Goal: Task Accomplishment & Management: Manage account settings

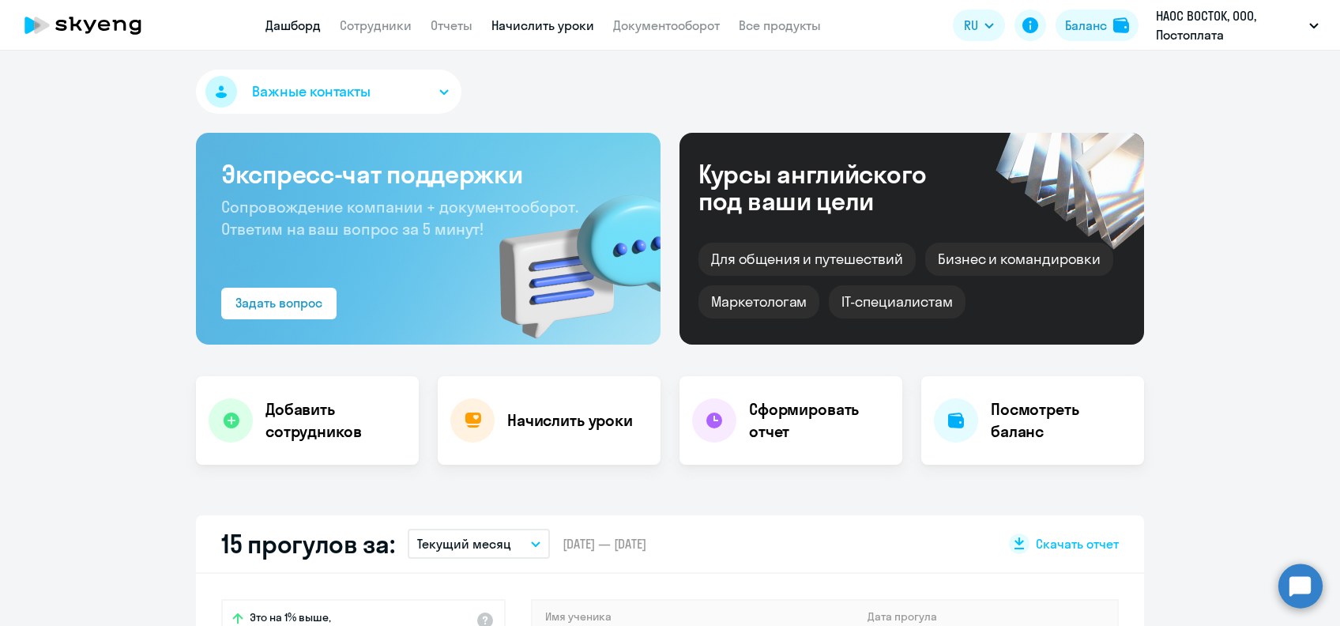
click at [543, 32] on link "Начислить уроки" at bounding box center [542, 25] width 103 height 16
select select "30"
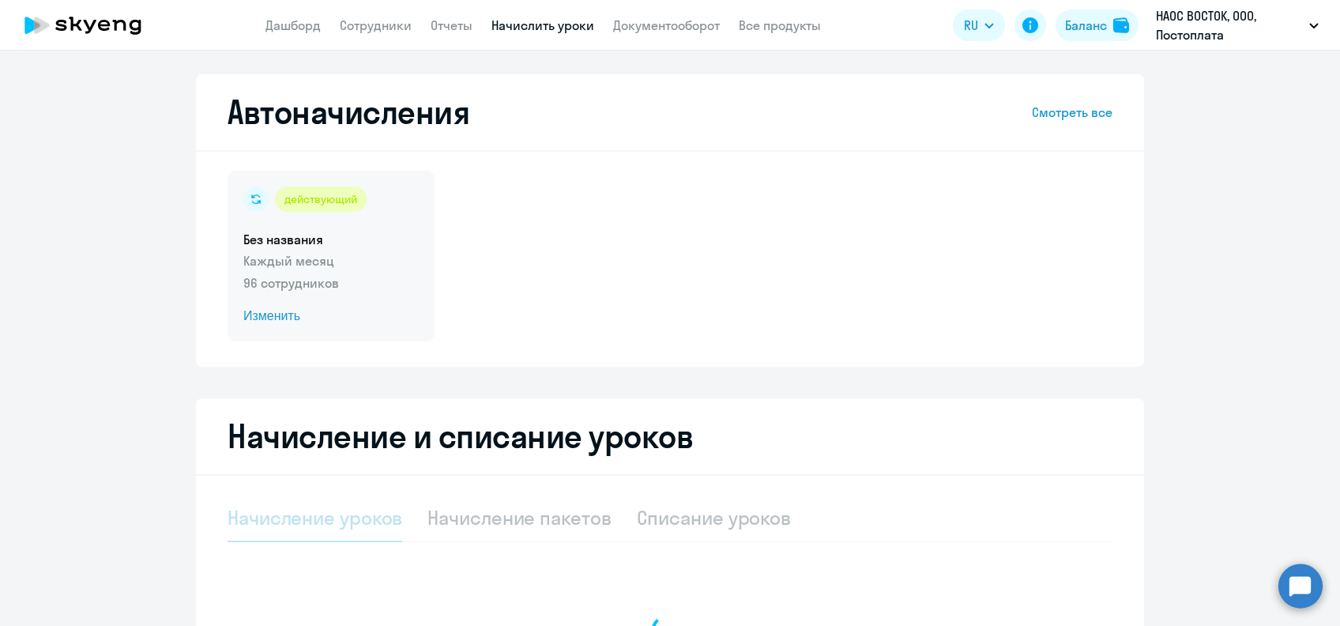
select select "10"
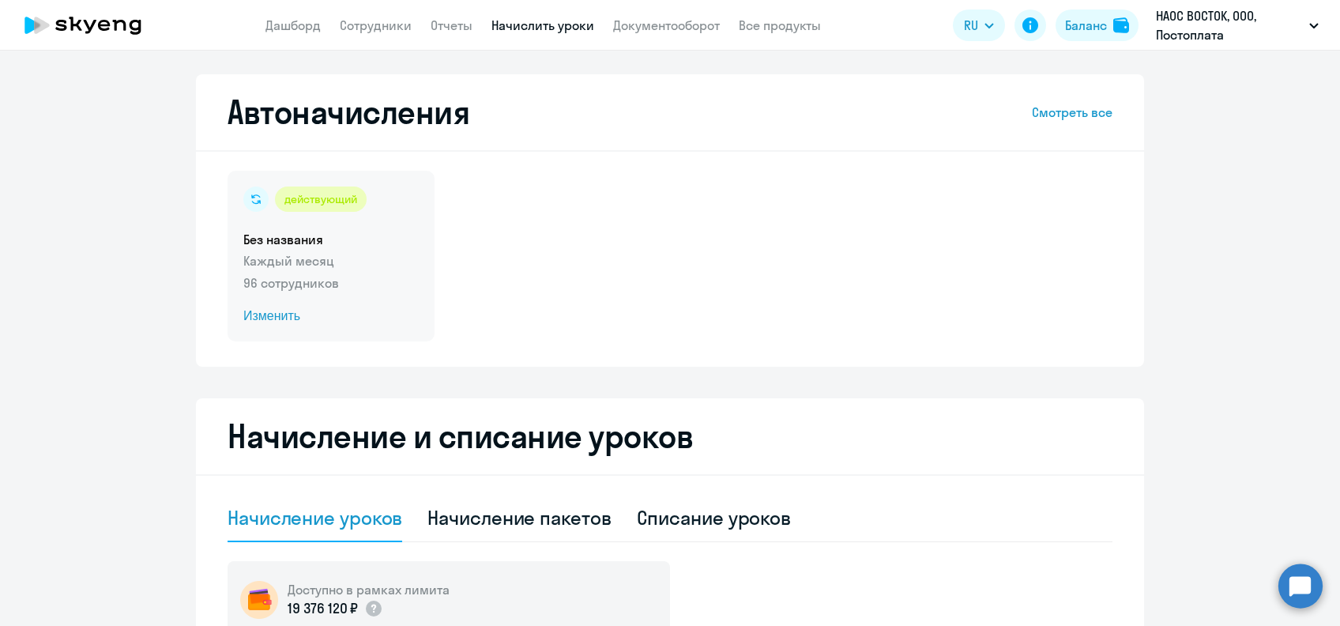
click at [280, 314] on span "Изменить" at bounding box center [330, 316] width 175 height 19
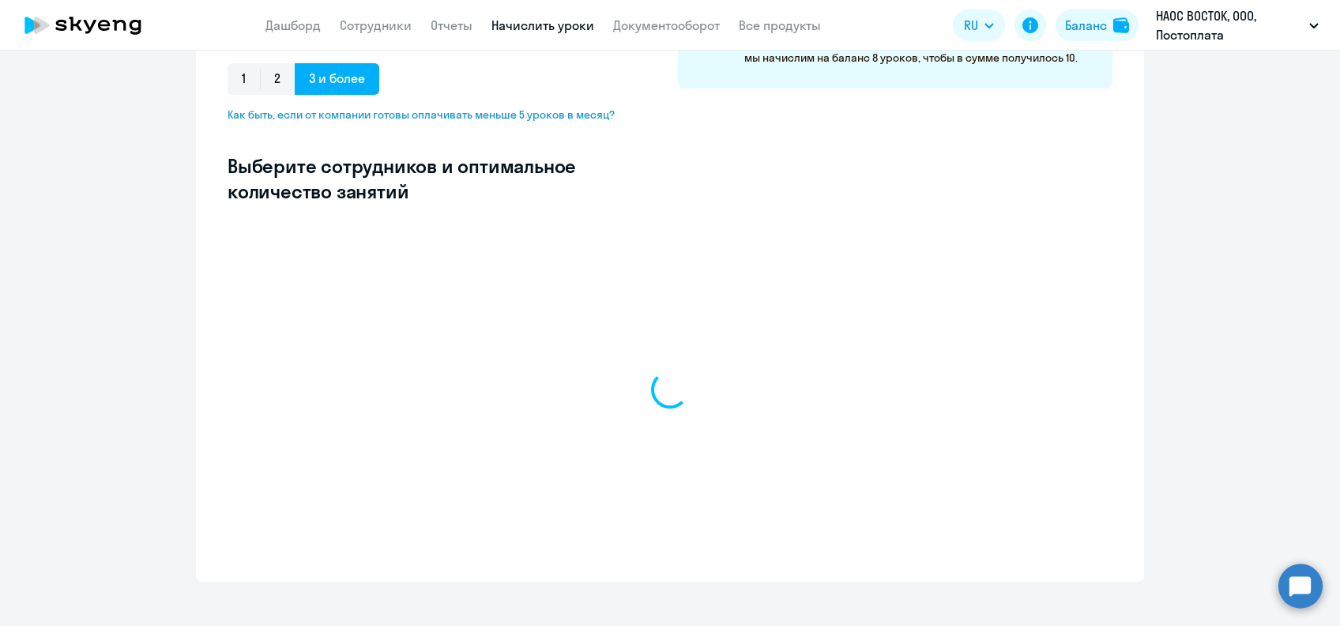
select select "10"
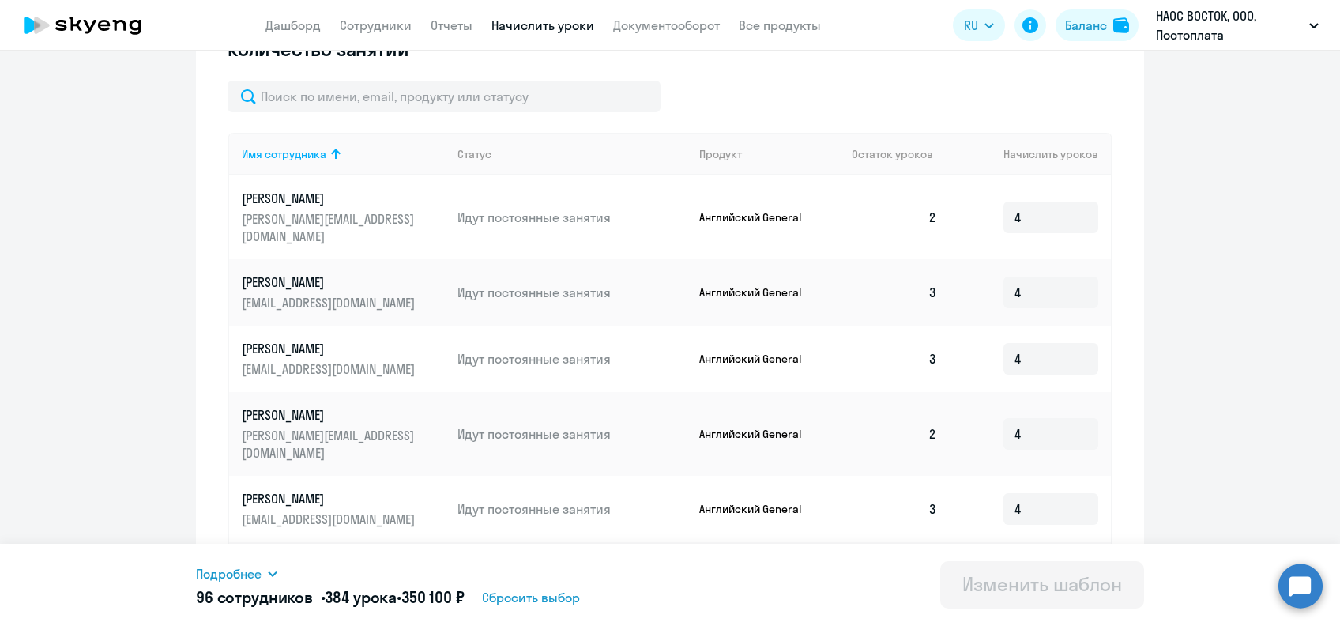
scroll to position [478, 0]
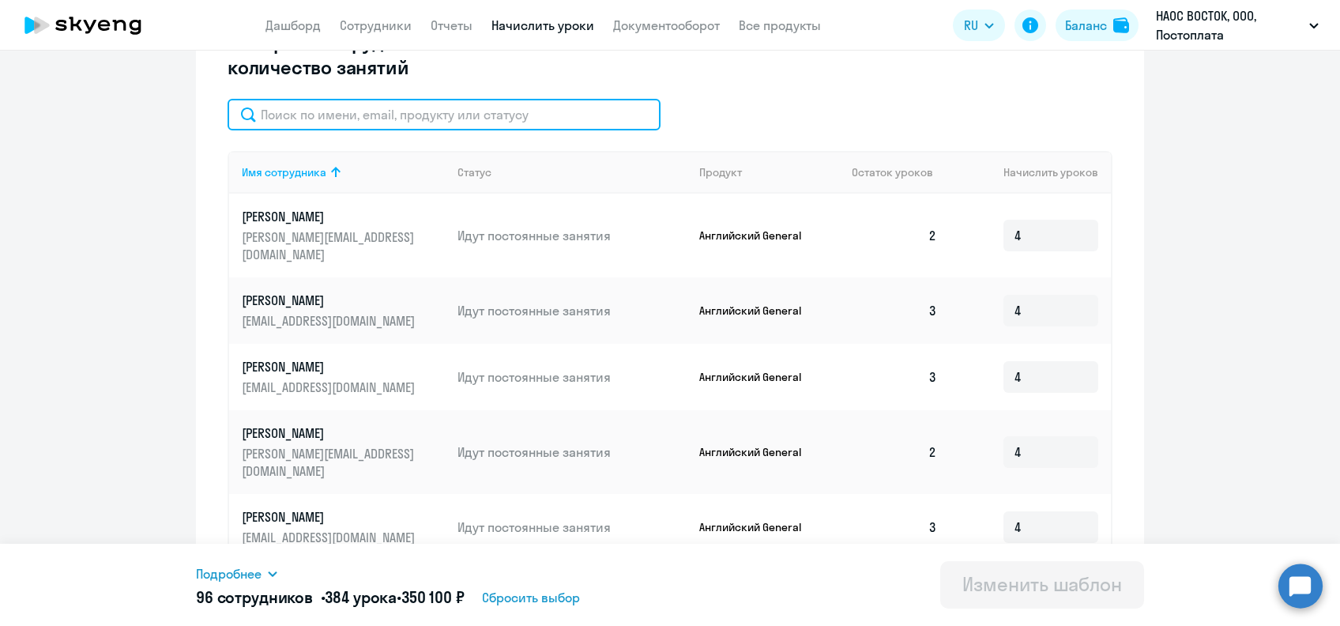
click at [455, 115] on input "text" at bounding box center [444, 115] width 433 height 32
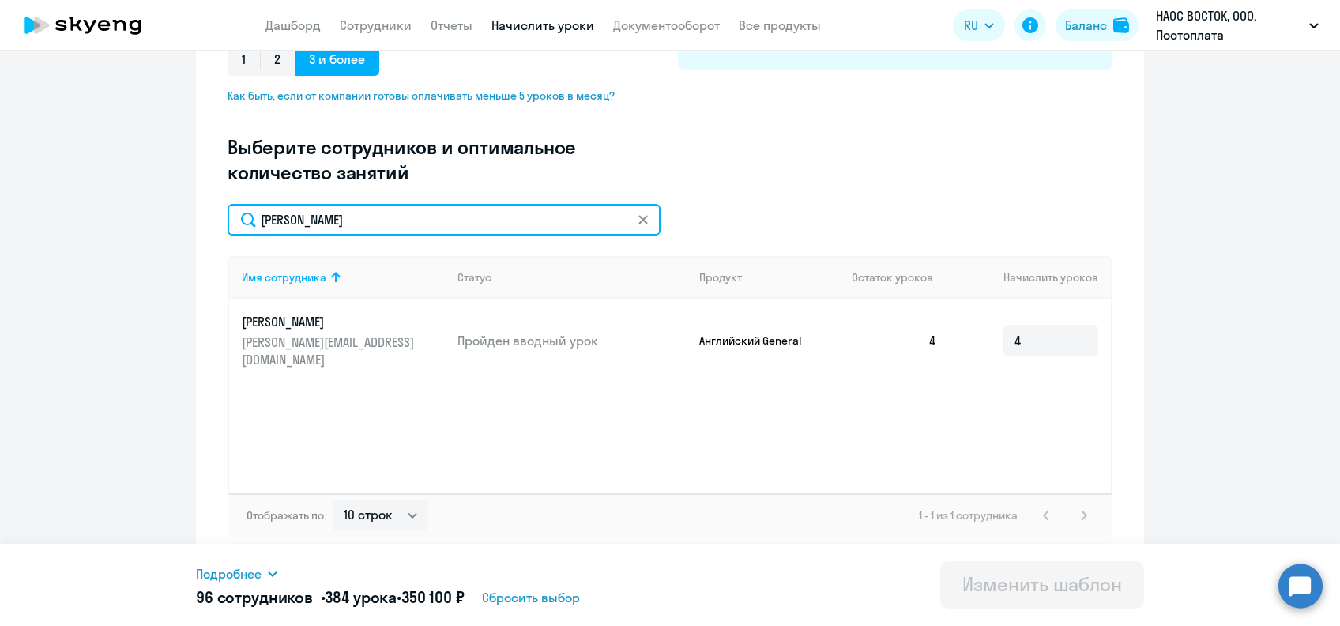
scroll to position [373, 0]
type input "[PERSON_NAME]"
